Goal: Task Accomplishment & Management: Use online tool/utility

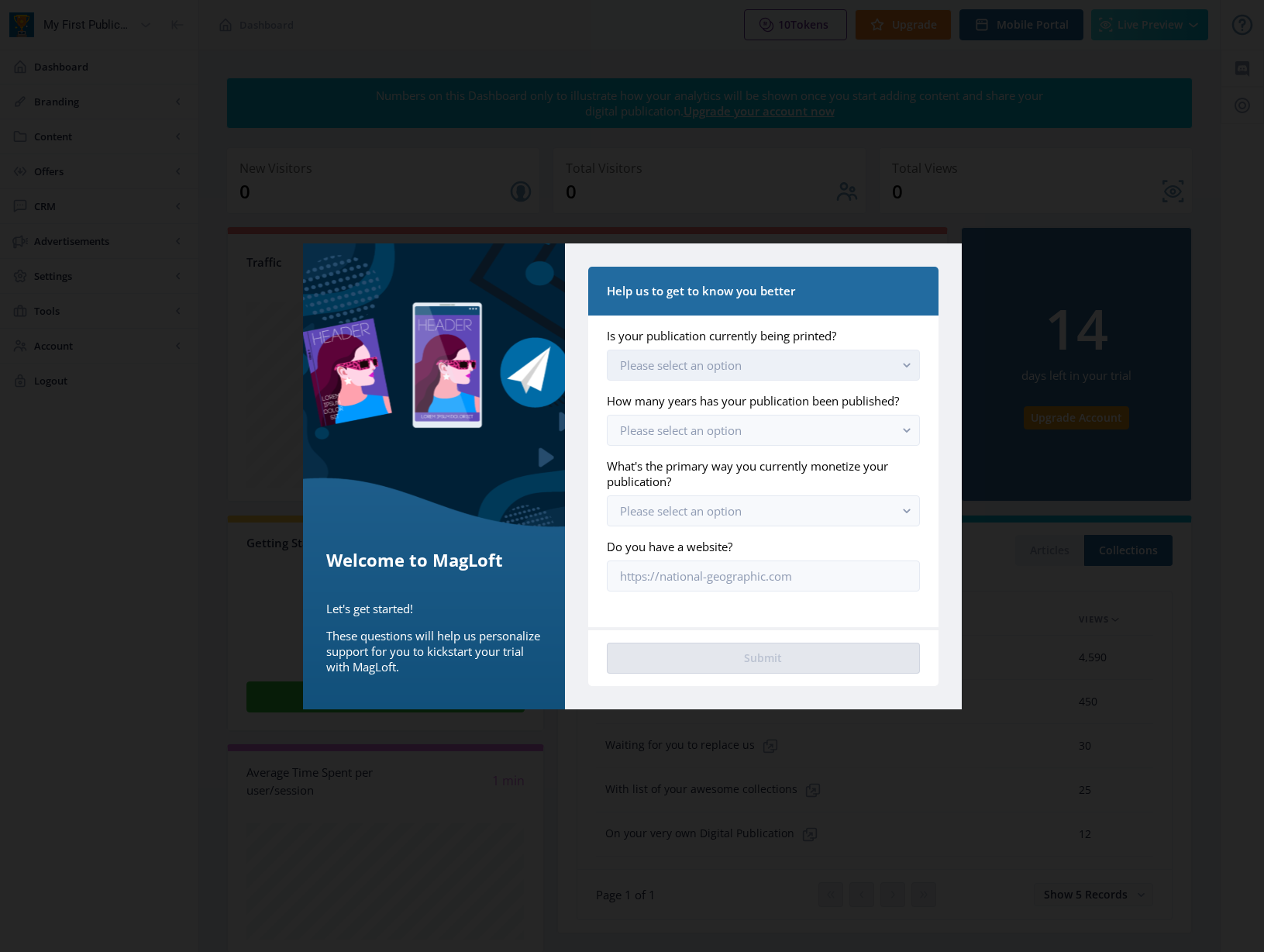
click at [788, 352] on button "Please select an option" at bounding box center [763, 365] width 312 height 31
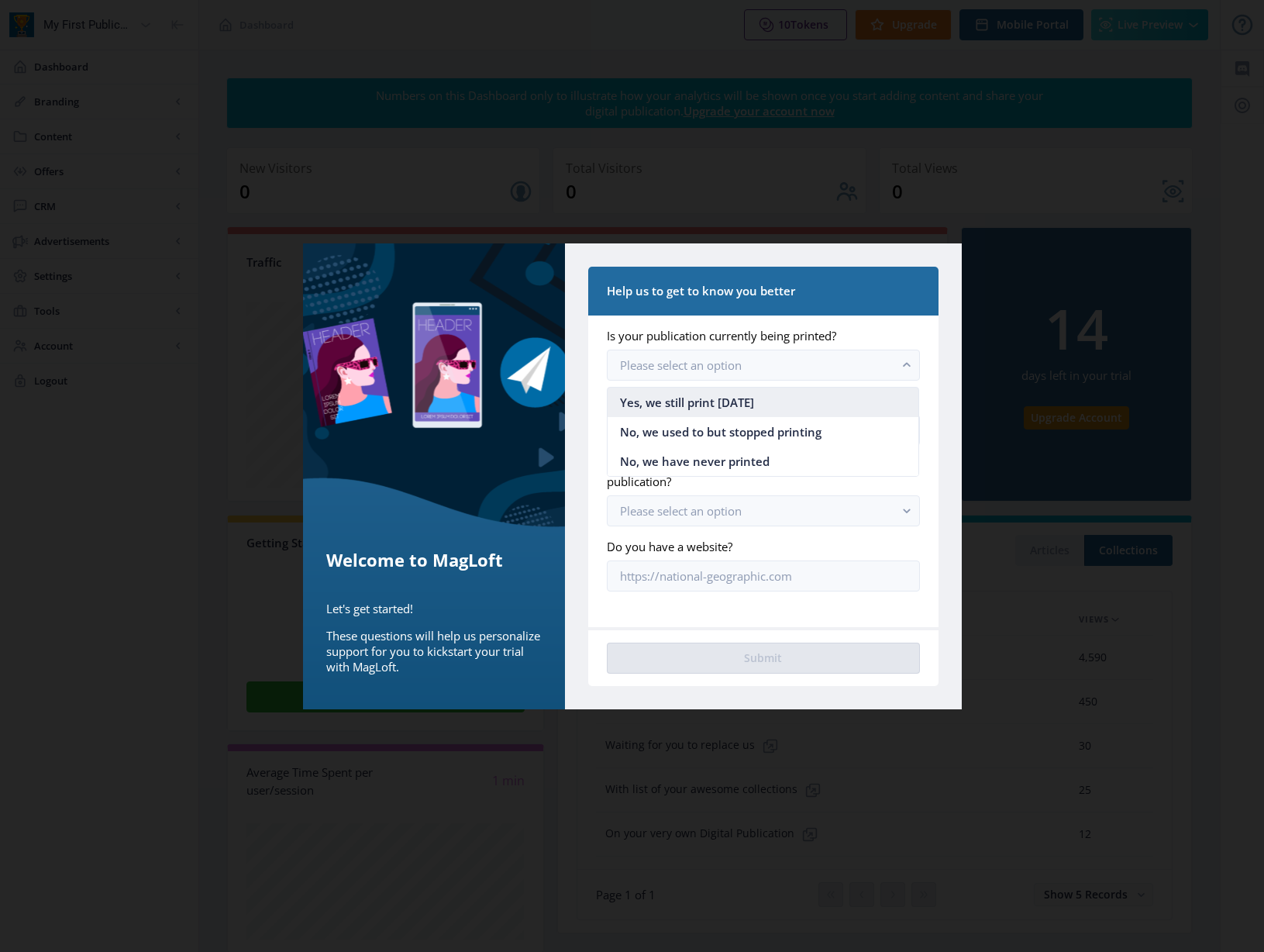
click at [769, 398] on nb-option "Yes, we still print [DATE]" at bounding box center [763, 403] width 311 height 30
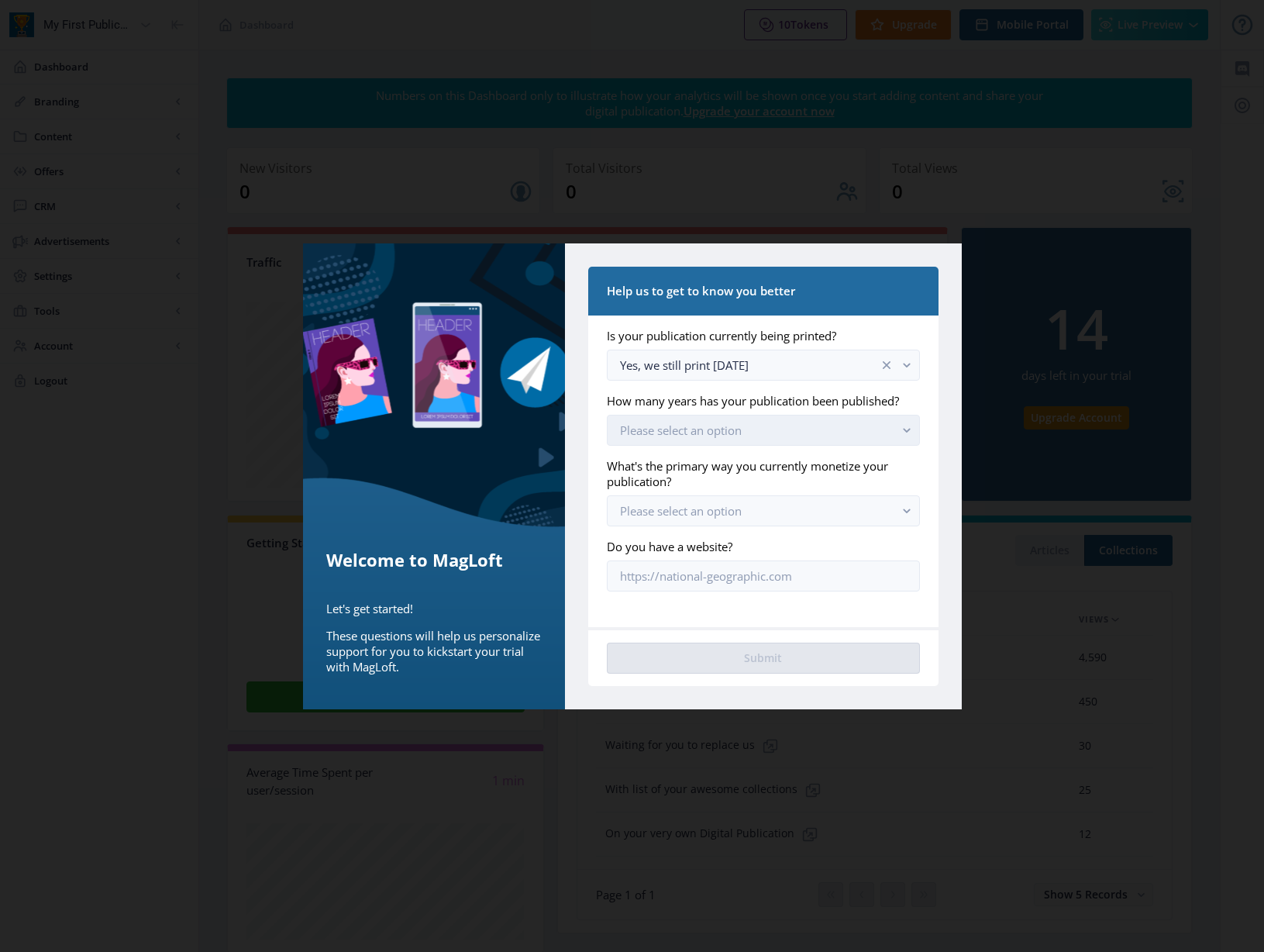
click at [766, 432] on button "Please select an option" at bounding box center [763, 430] width 312 height 31
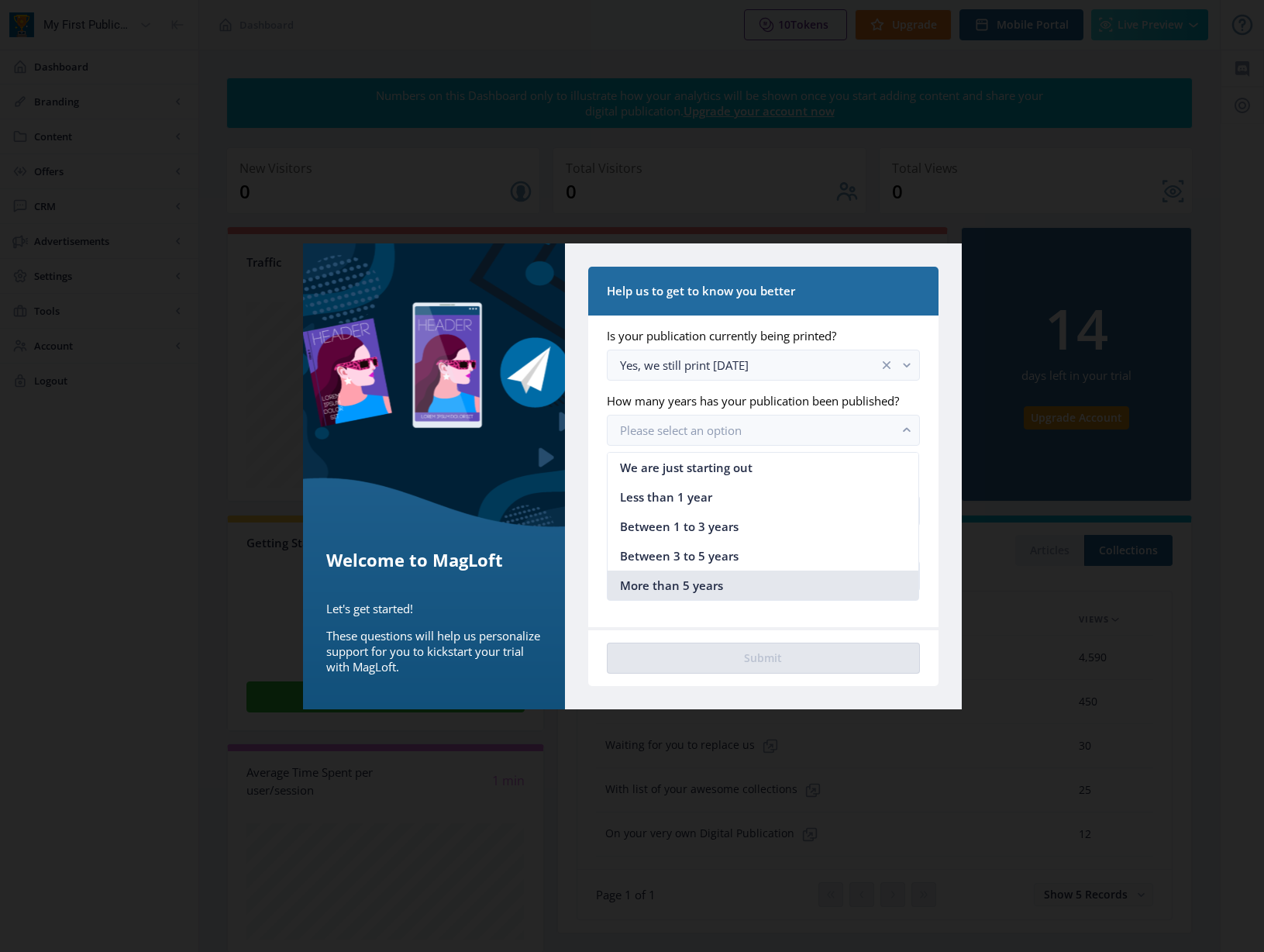
click at [712, 590] on span "More than 5 years" at bounding box center [671, 585] width 103 height 19
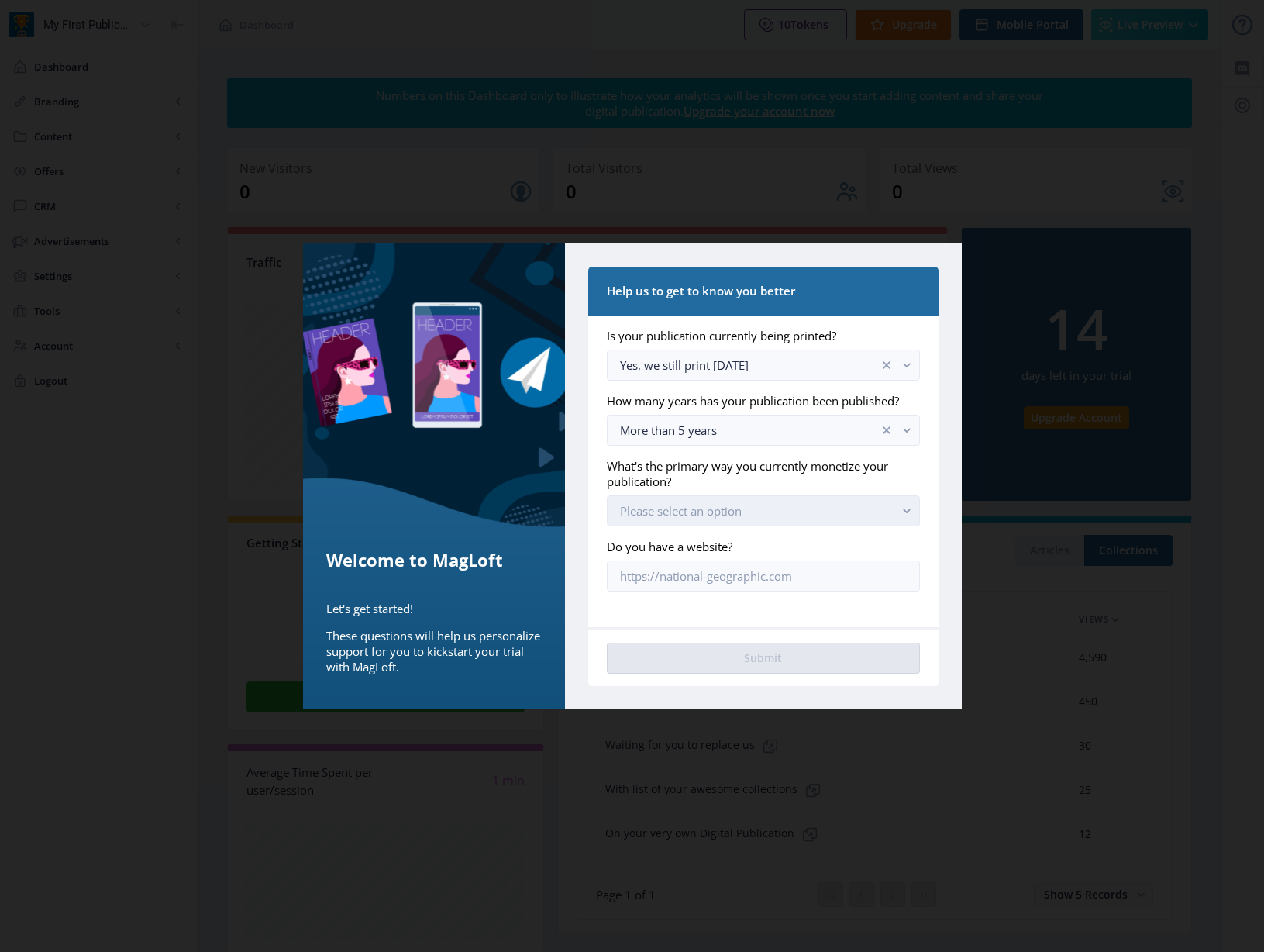
click at [735, 510] on span "Please select an option" at bounding box center [680, 511] width 122 height 16
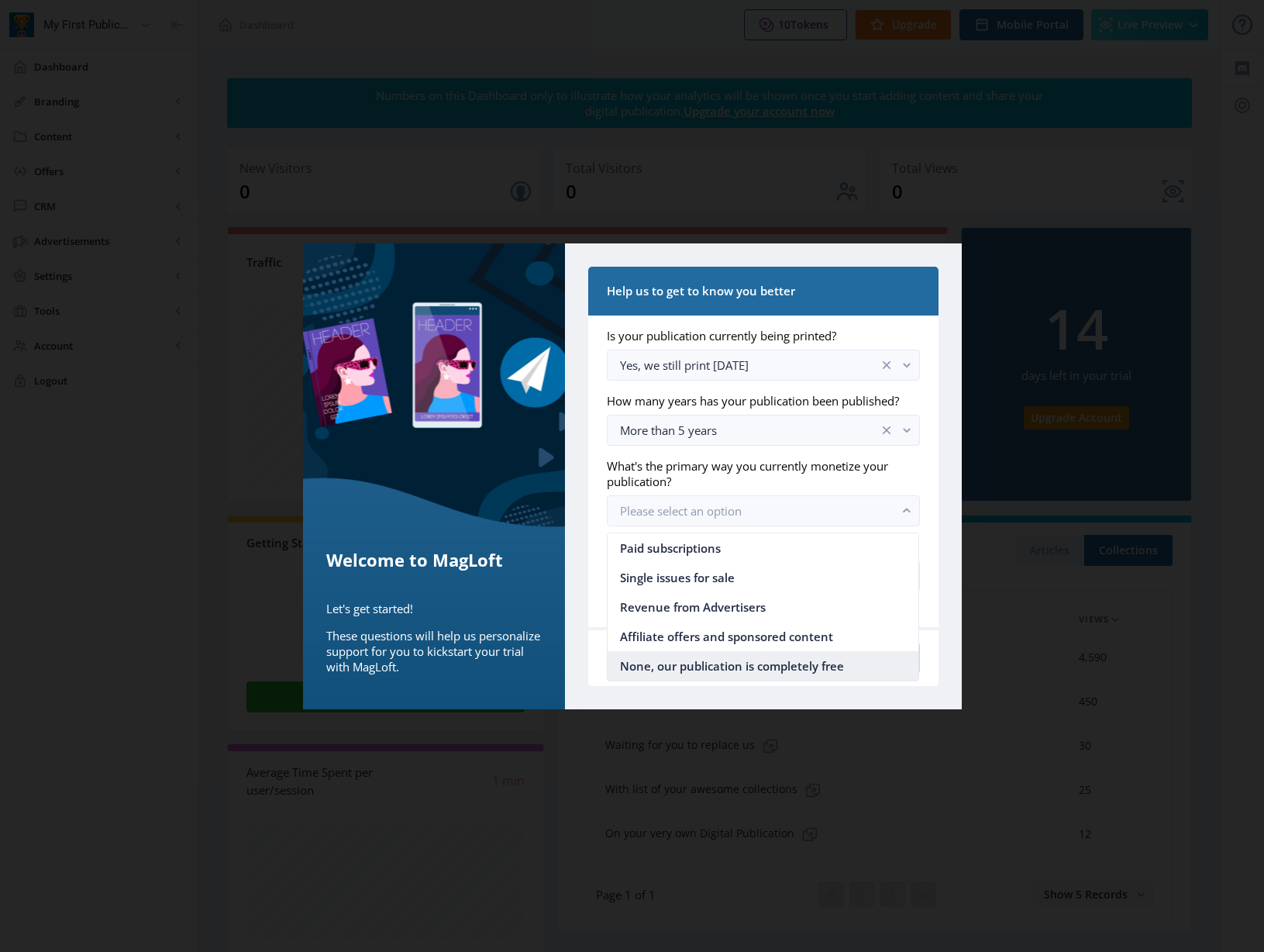
click at [723, 669] on span "None, our publication is completely free" at bounding box center [731, 666] width 224 height 19
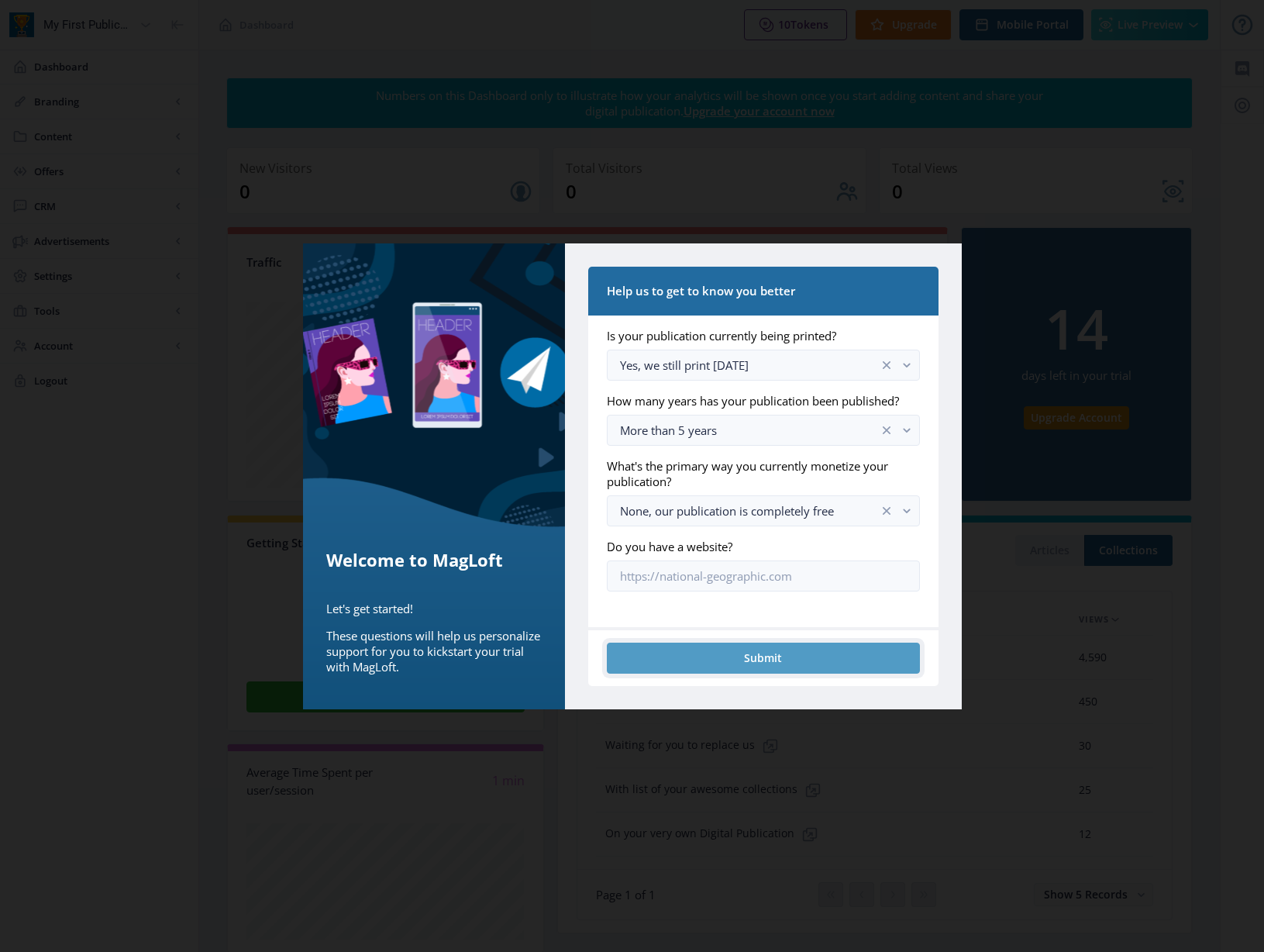
click at [733, 659] on button "Submit" at bounding box center [763, 658] width 312 height 31
click at [762, 662] on button "Submit" at bounding box center [763, 658] width 312 height 31
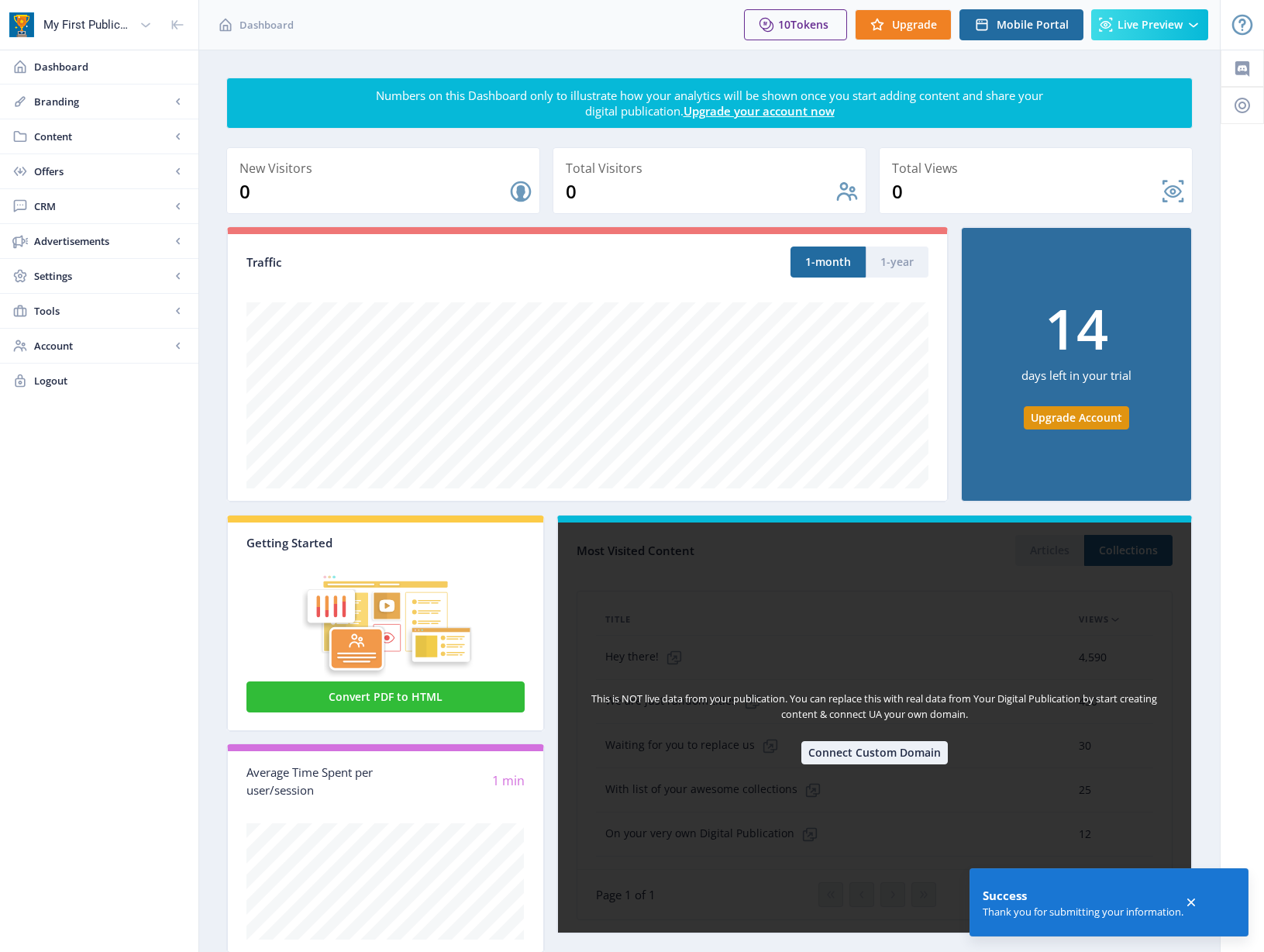
click at [726, 574] on div "This is NOT live data from your publication. You can replace this with real dat…" at bounding box center [874, 723] width 636 height 419
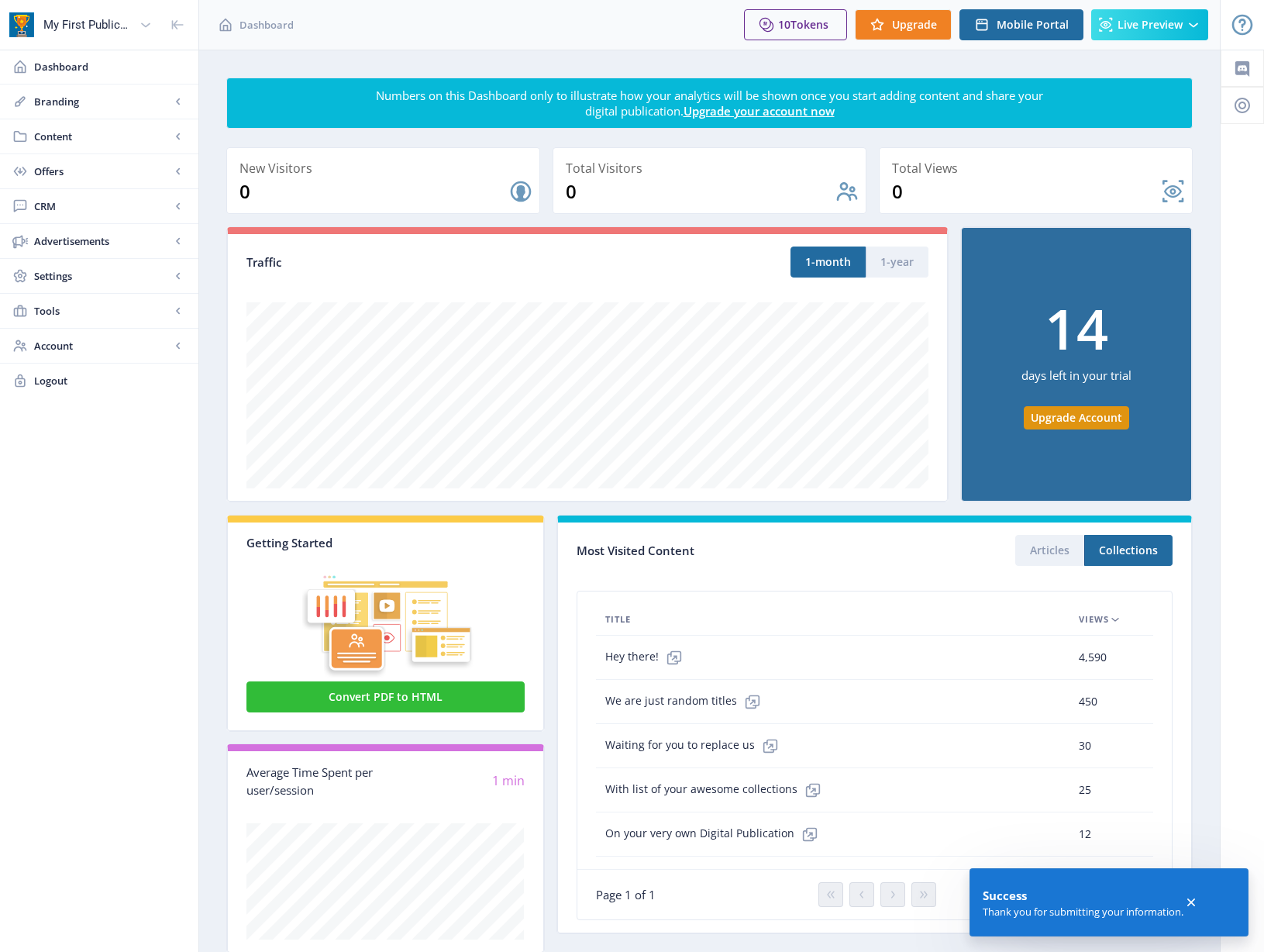
click at [1195, 899] on icon at bounding box center [1191, 902] width 8 height 8
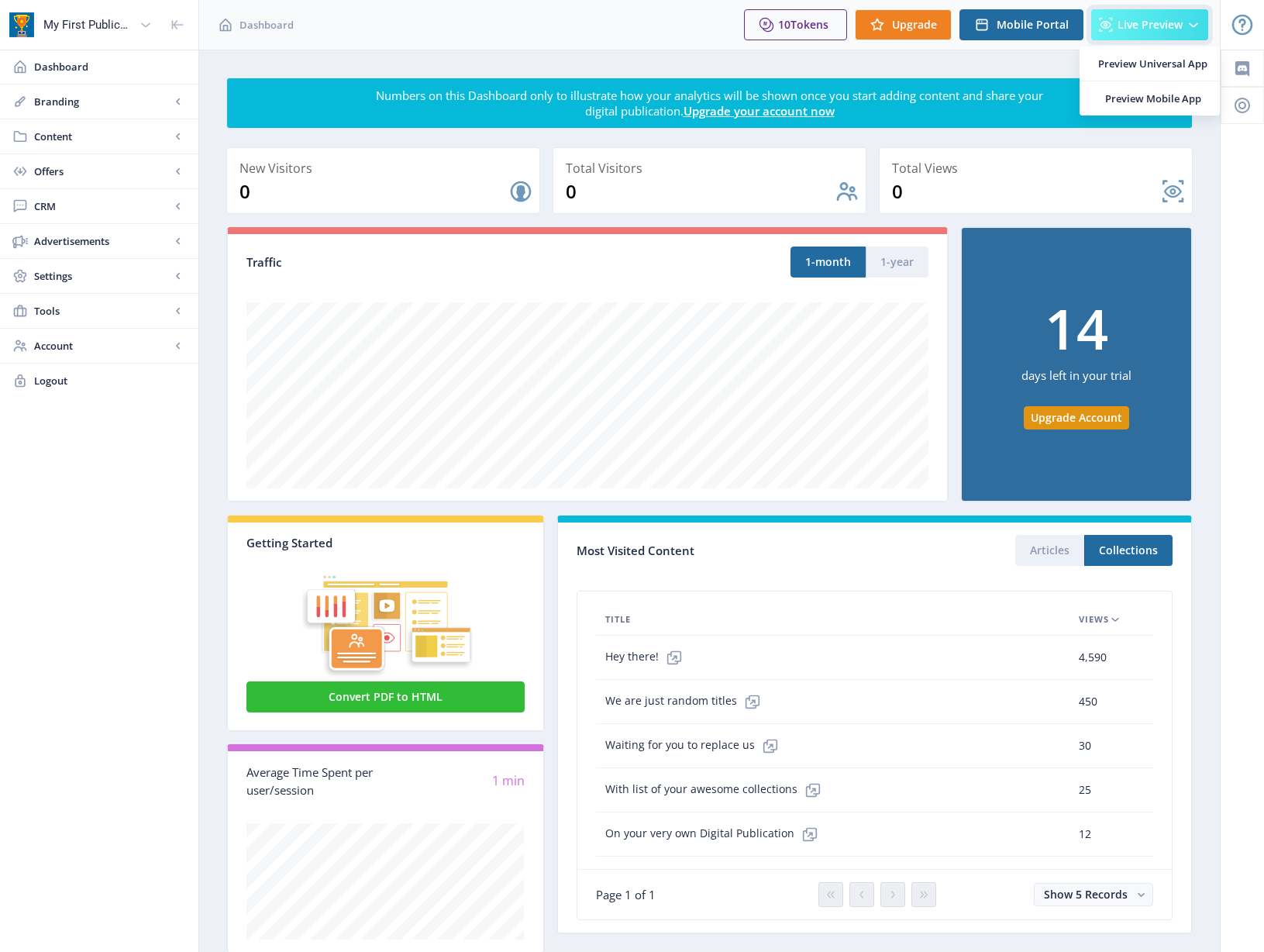
click at [1158, 32] on button "Live Preview" at bounding box center [1149, 25] width 117 height 31
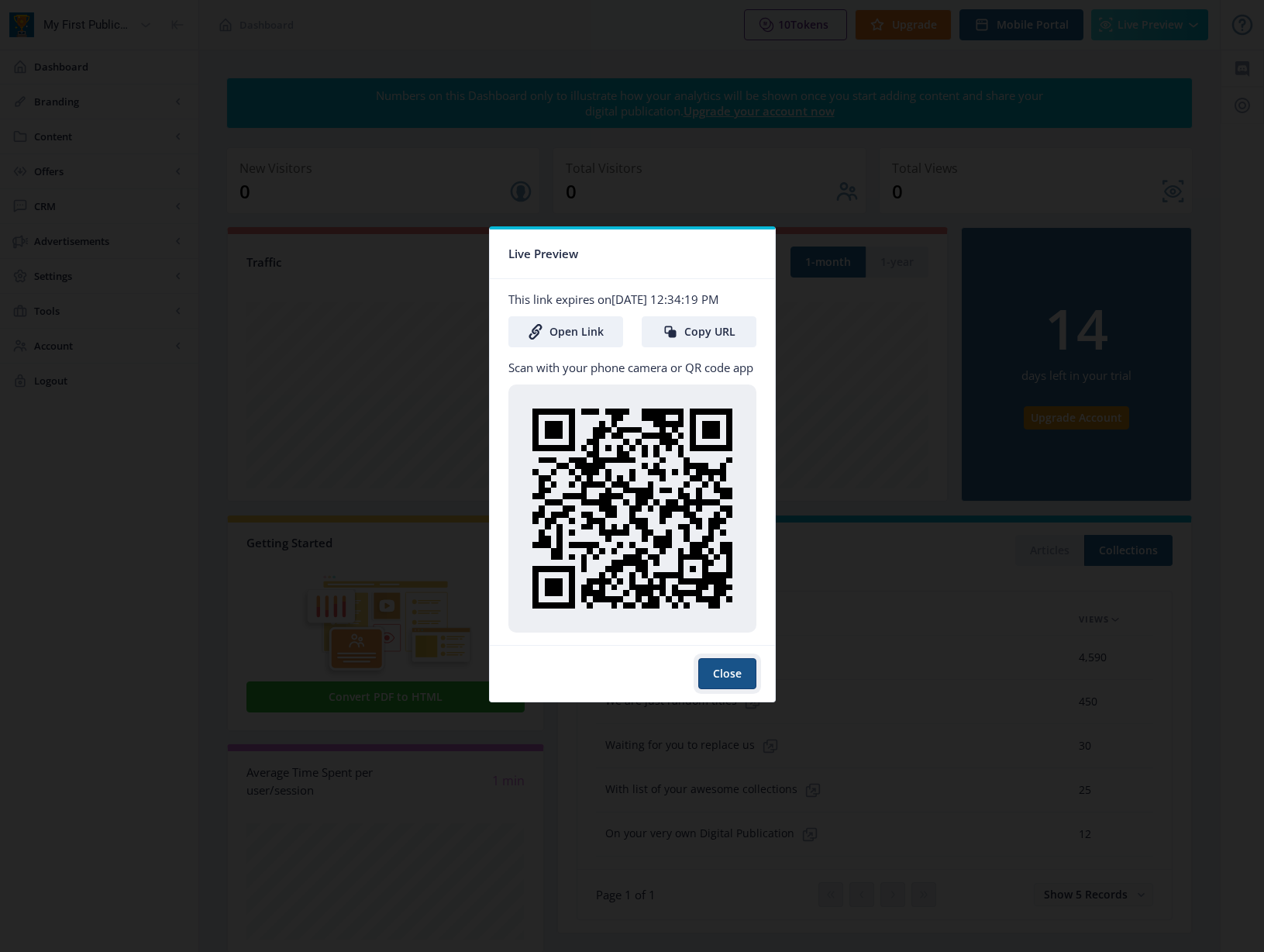
click at [730, 682] on button "Close" at bounding box center [727, 673] width 58 height 31
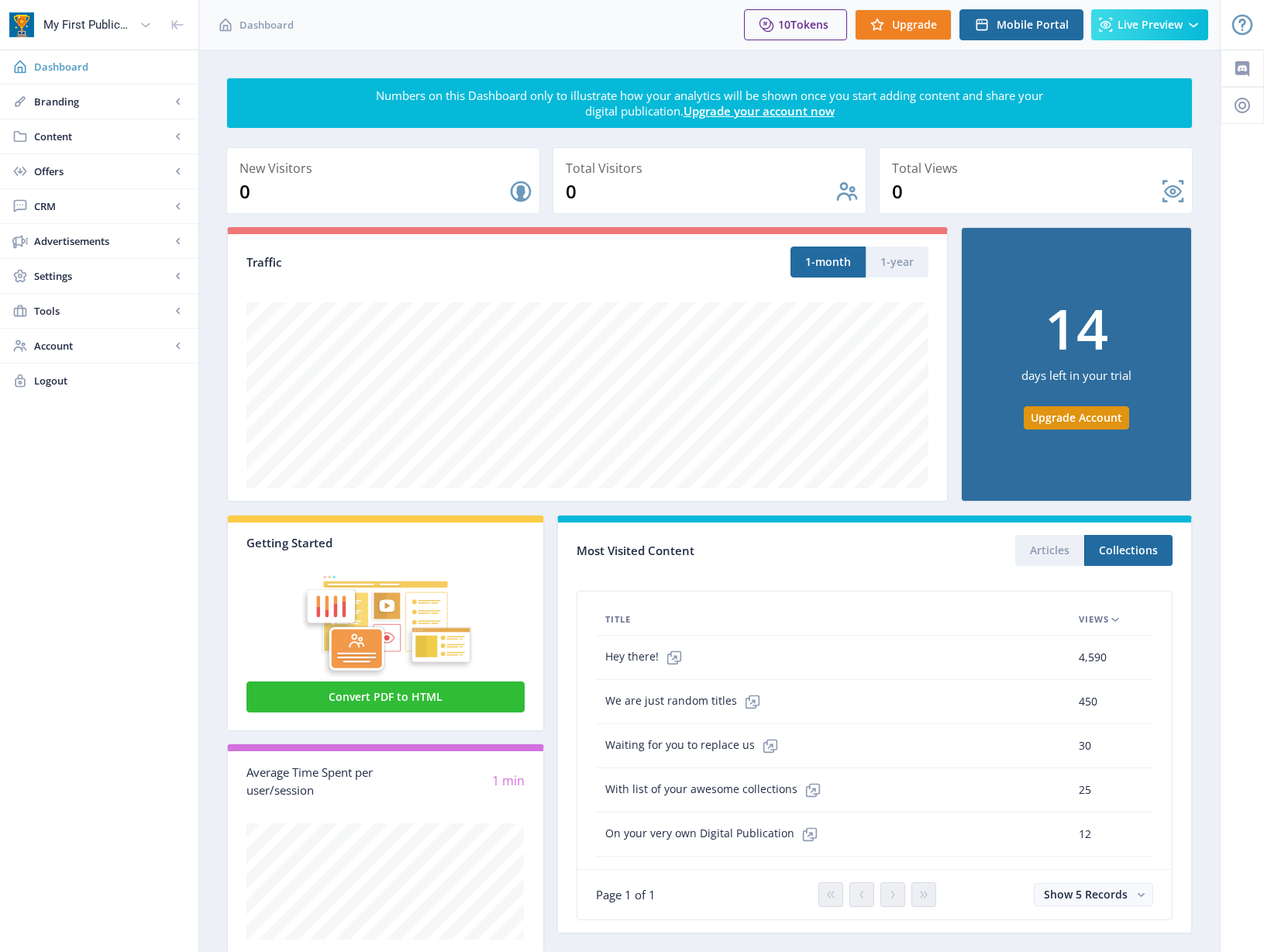
click at [74, 67] on span "Dashboard" at bounding box center [110, 66] width 152 height 16
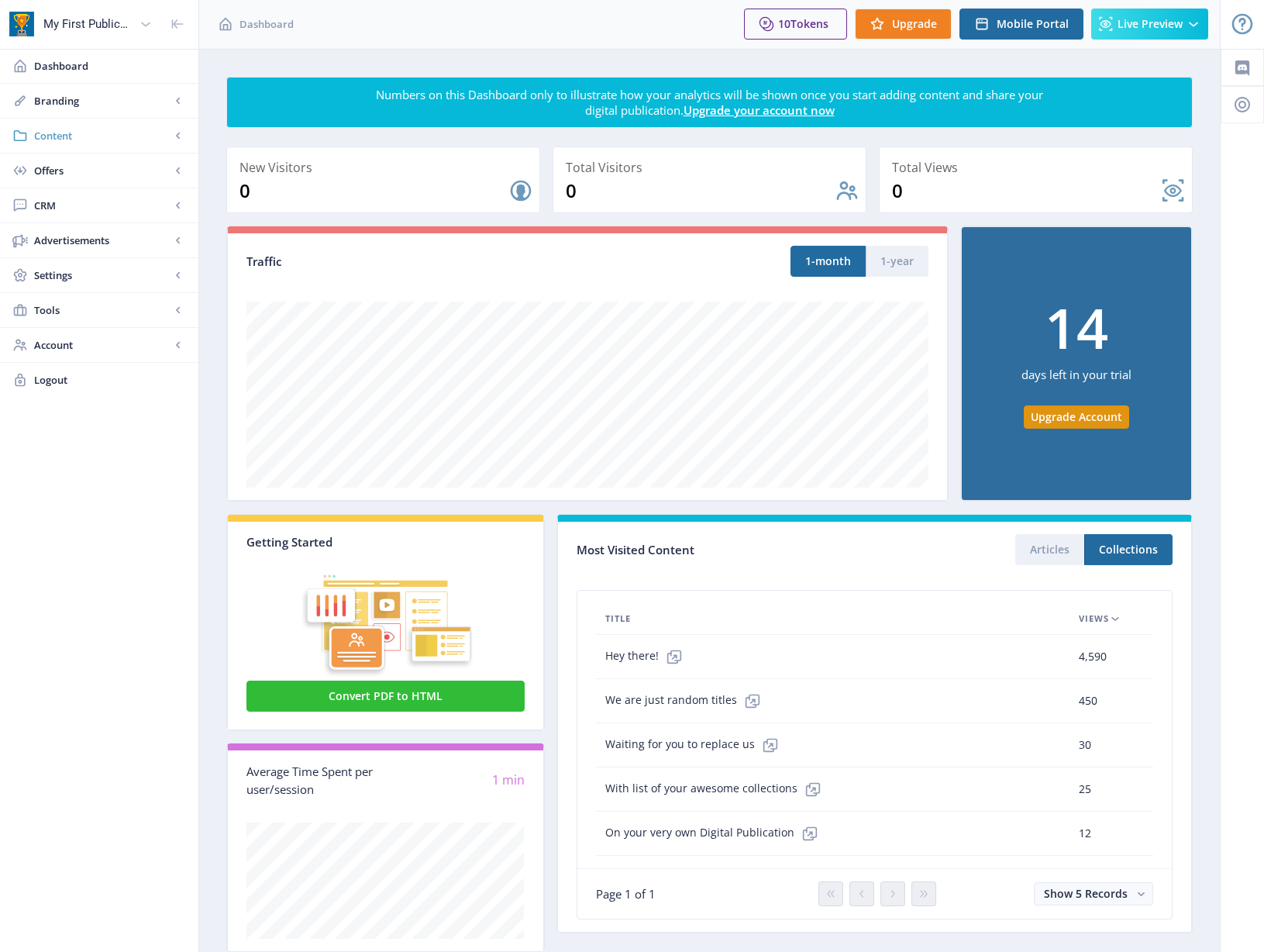
click at [69, 133] on span "Content" at bounding box center [102, 136] width 137 height 16
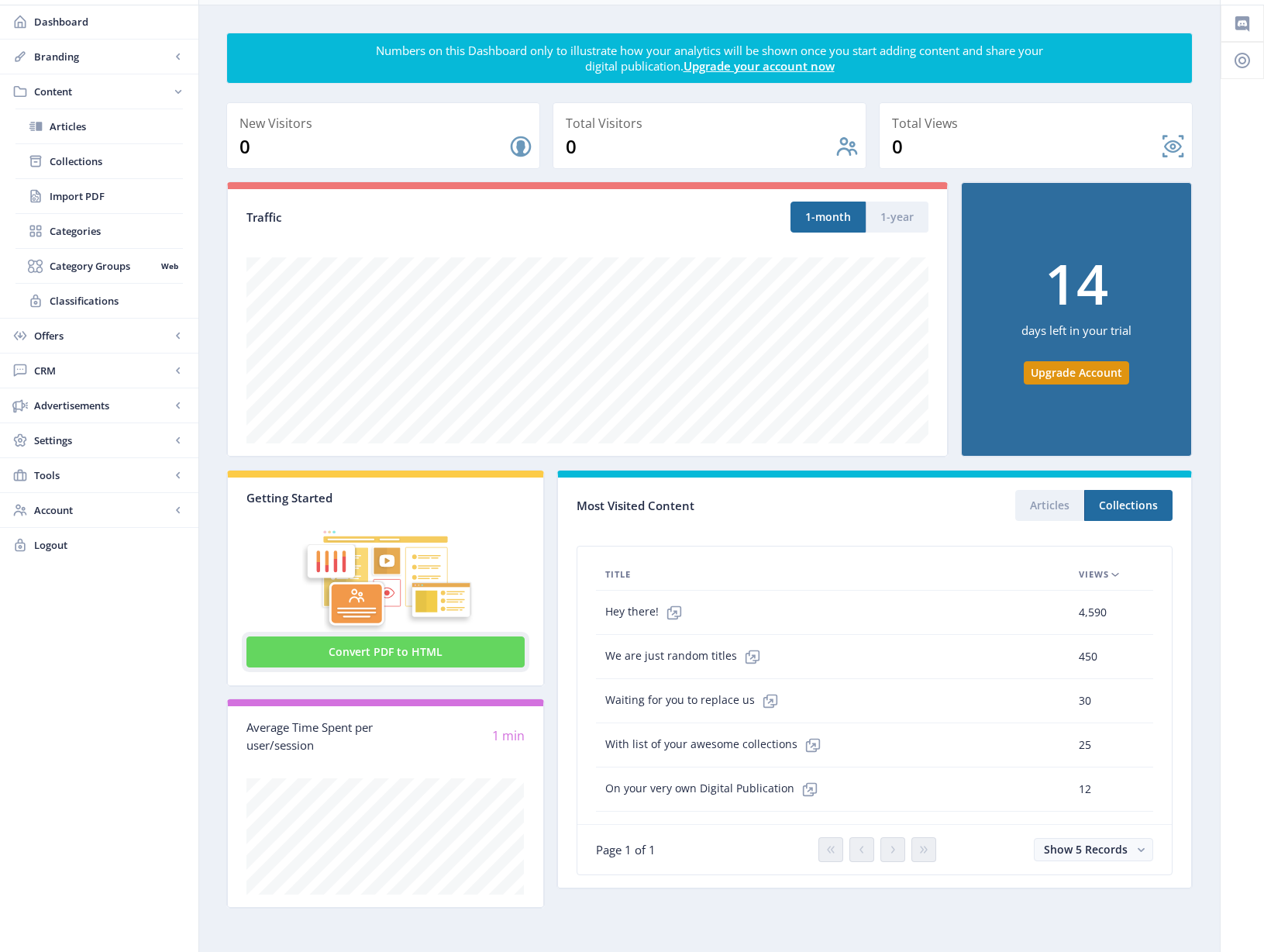
click at [389, 655] on button "Convert PDF to HTML" at bounding box center [385, 652] width 279 height 31
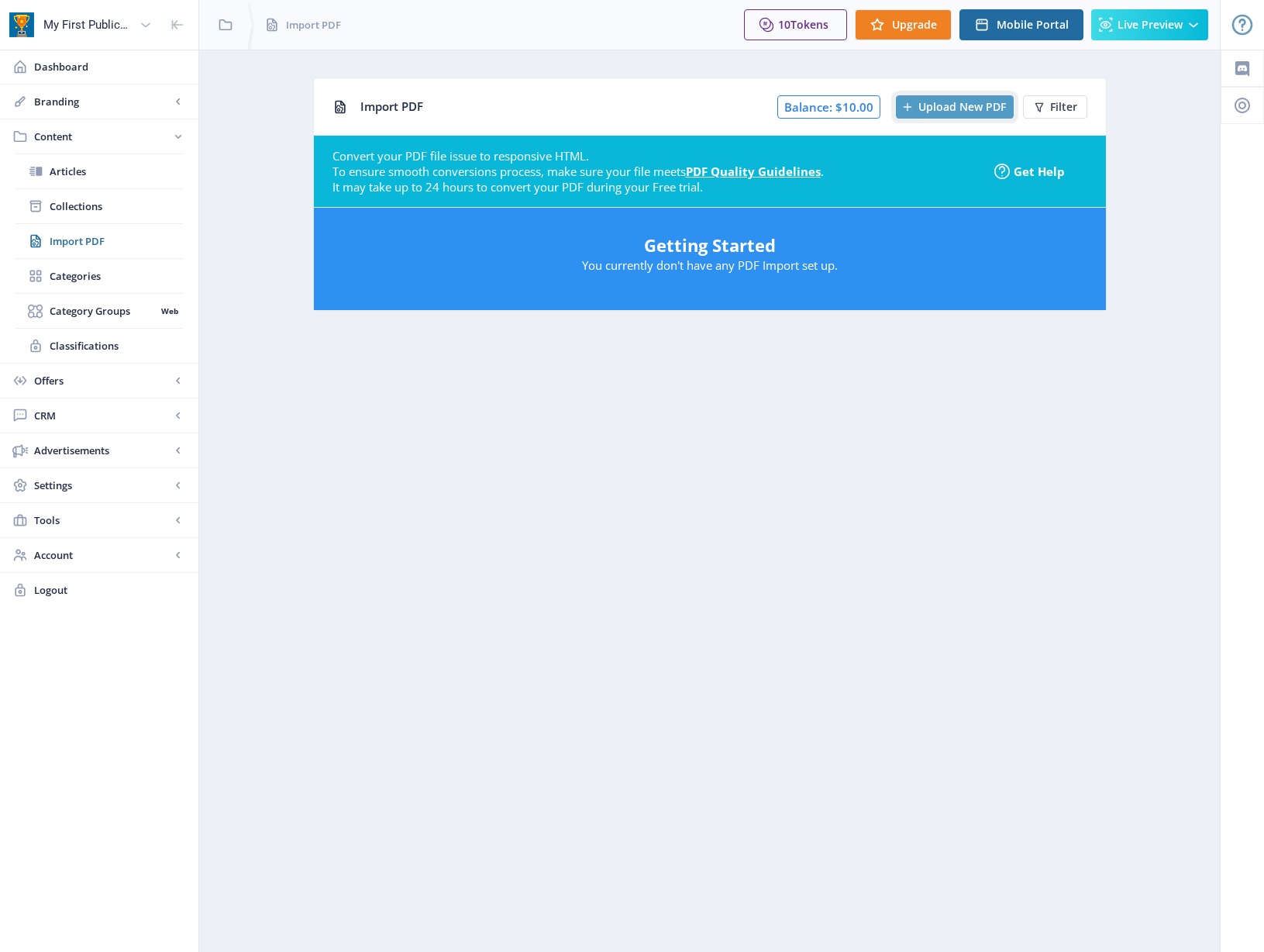
click at [949, 108] on span "Upload New PDF" at bounding box center [962, 107] width 87 height 12
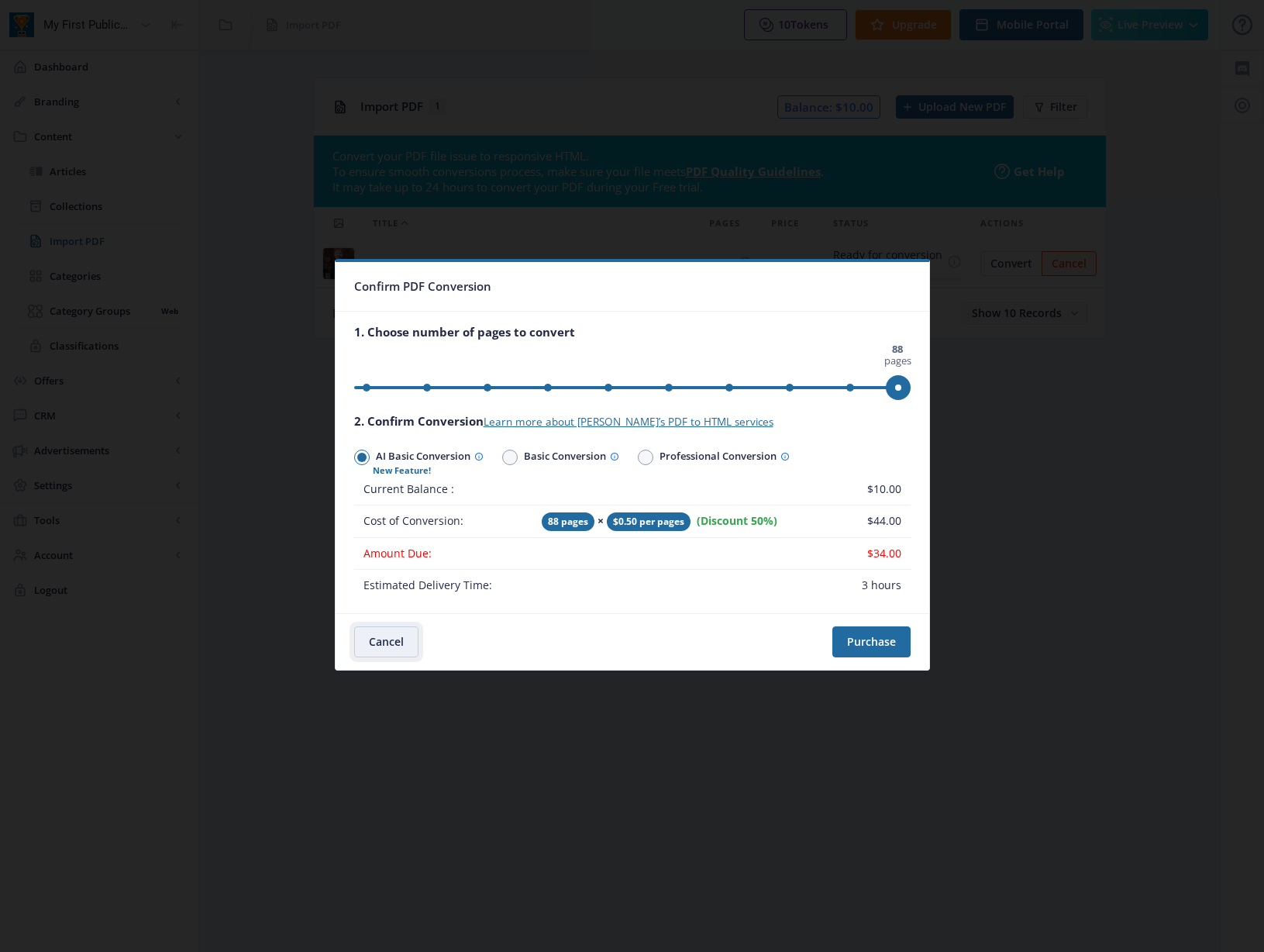
click at [386, 641] on button "Cancel" at bounding box center [386, 641] width 64 height 31
